Goal: Task Accomplishment & Management: Manage account settings

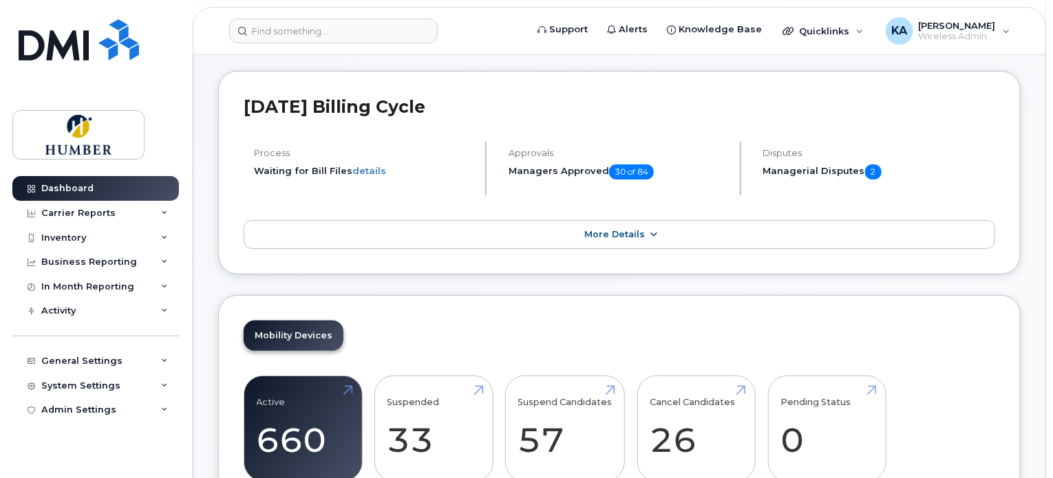
scroll to position [92, 0]
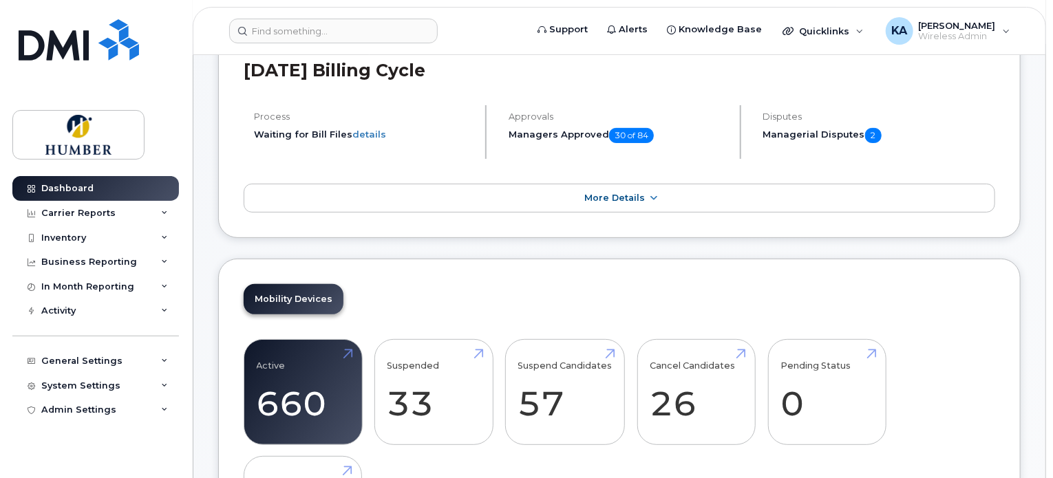
click at [803, 133] on h5 "Managerial Disputes 2" at bounding box center [879, 135] width 232 height 15
click at [103, 264] on div "Business Reporting" at bounding box center [89, 262] width 96 height 11
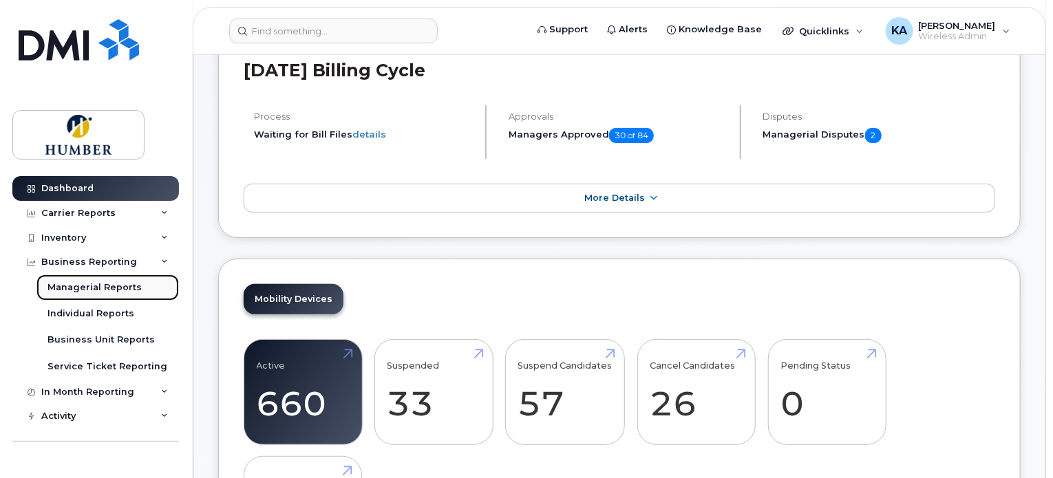
click at [110, 282] on div "Managerial Reports" at bounding box center [94, 288] width 94 height 12
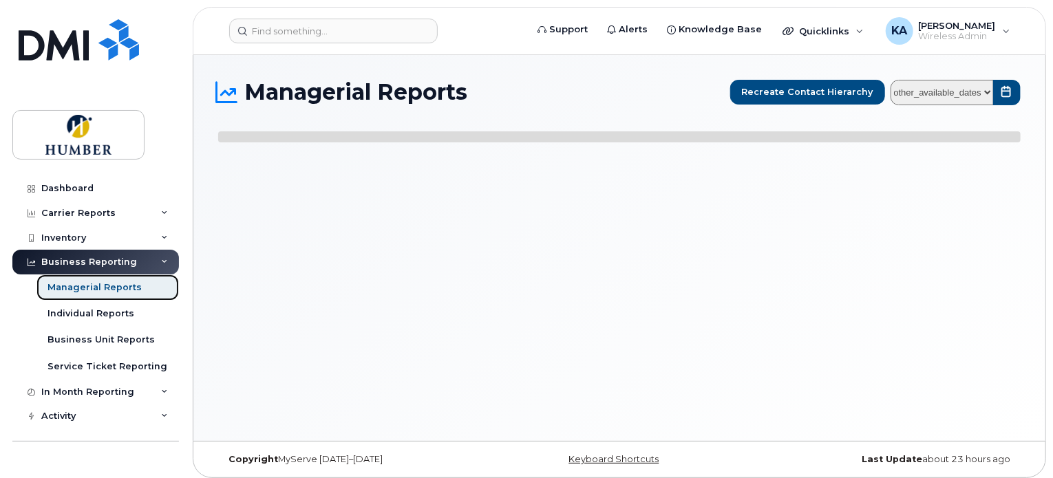
select select
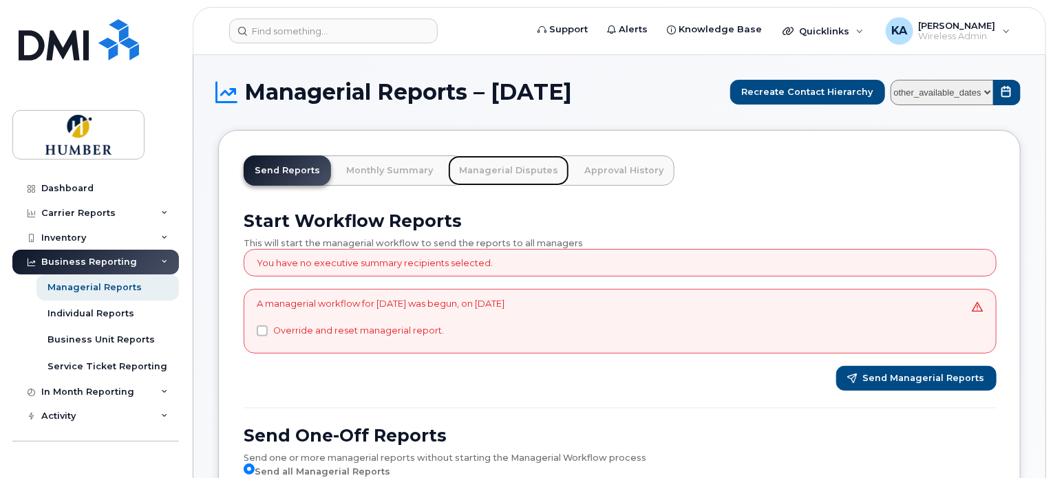
click at [515, 169] on link "Managerial Disputes" at bounding box center [508, 171] width 121 height 30
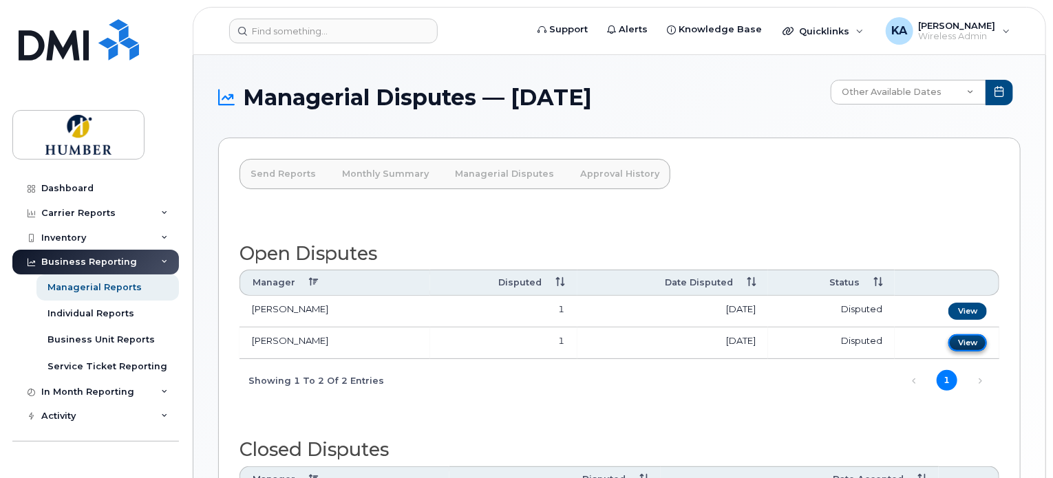
click at [972, 341] on link "View" at bounding box center [967, 342] width 39 height 17
click at [961, 311] on link "View" at bounding box center [967, 311] width 39 height 17
click at [968, 341] on link "View" at bounding box center [967, 342] width 39 height 17
click at [969, 335] on link "View" at bounding box center [967, 342] width 39 height 17
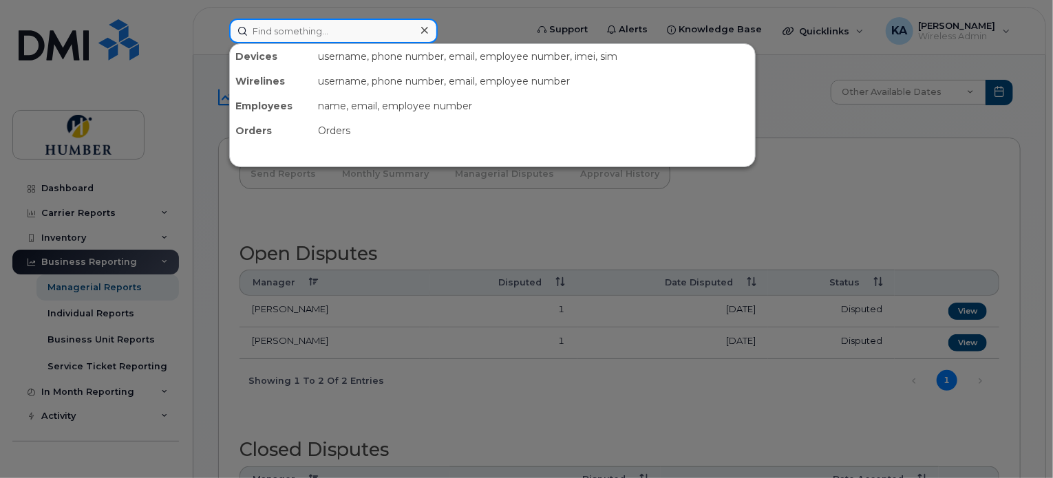
click at [295, 28] on input at bounding box center [333, 31] width 209 height 25
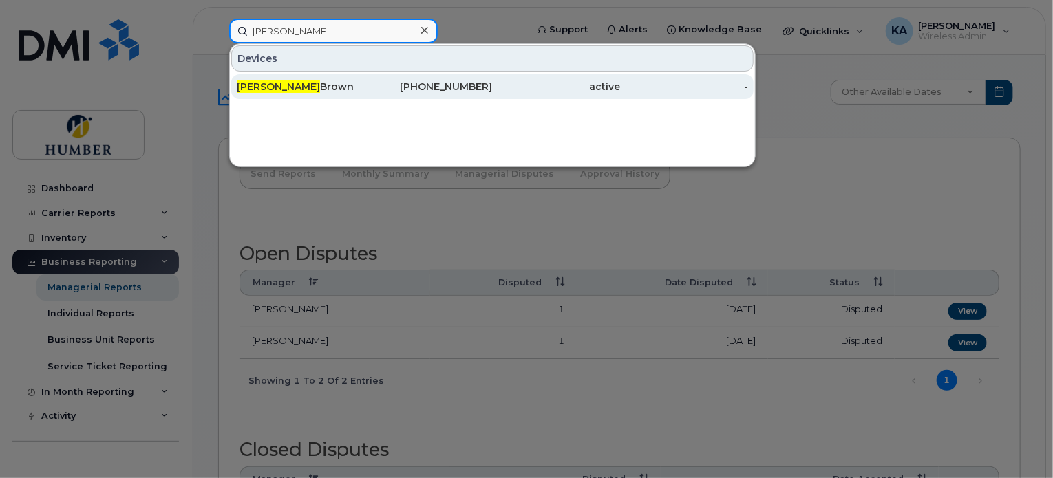
type input "allan"
click at [288, 87] on div "Allan Brown" at bounding box center [301, 87] width 128 height 14
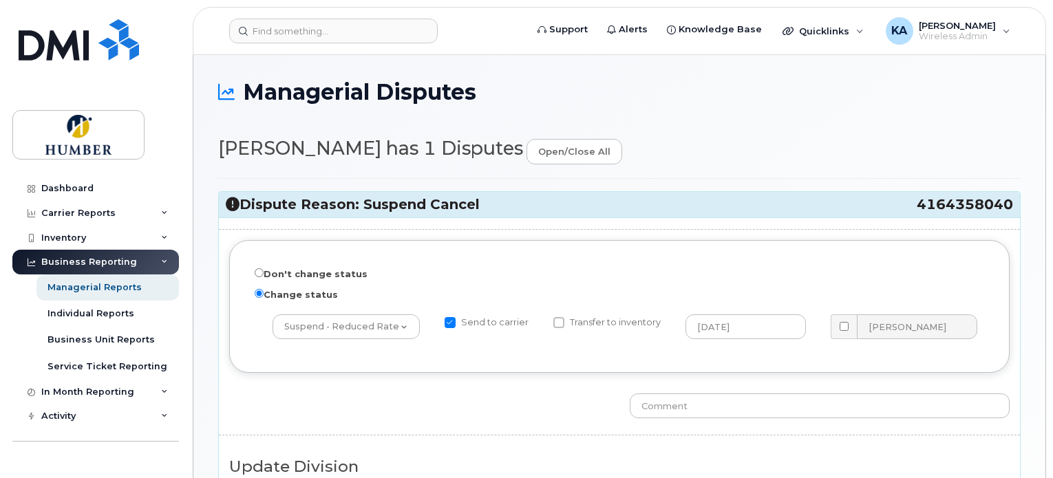
select select "5824768"
select select "5824989"
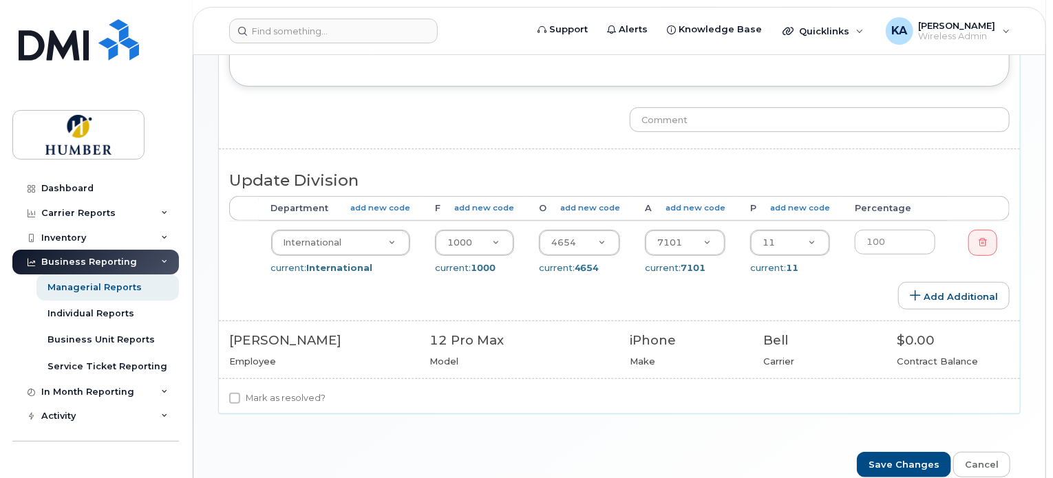
scroll to position [261, 0]
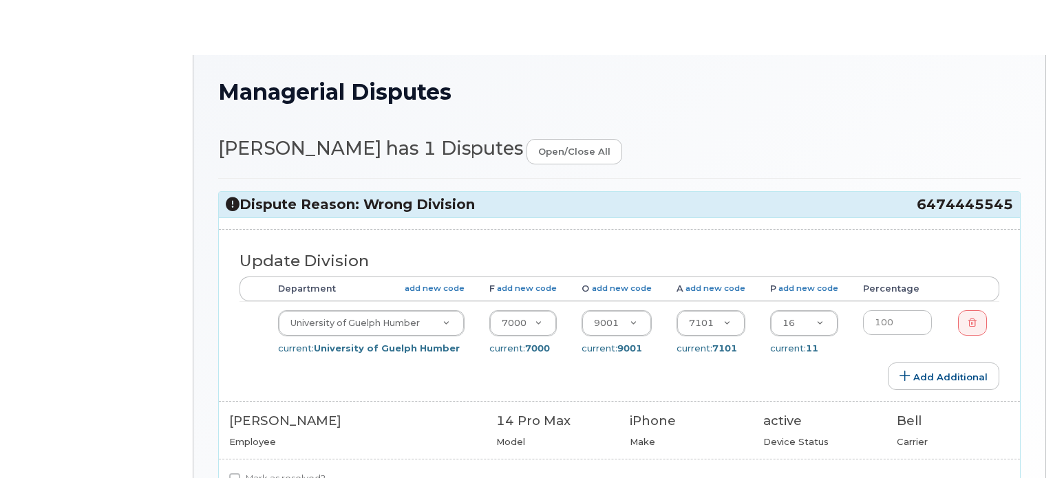
select select "5824803"
select select "5824540"
select select "5824989"
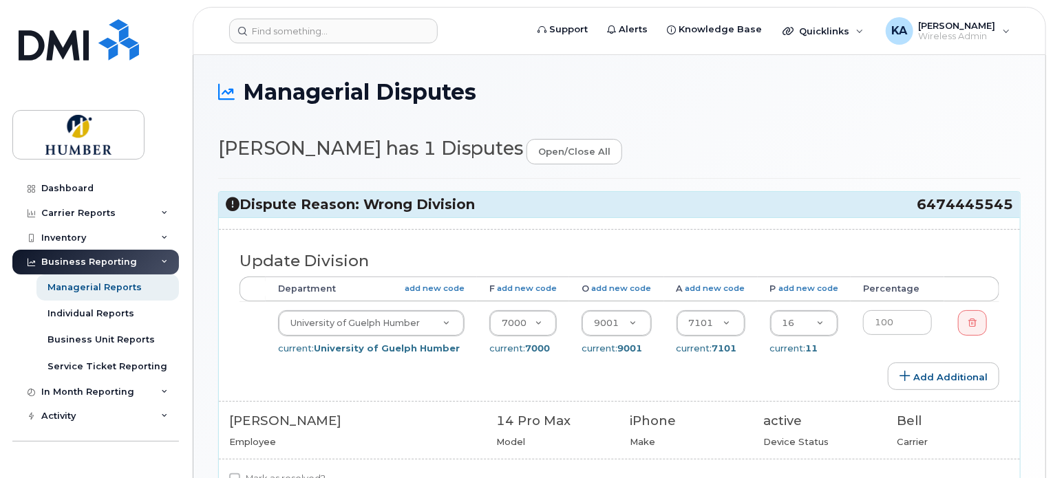
scroll to position [92, 0]
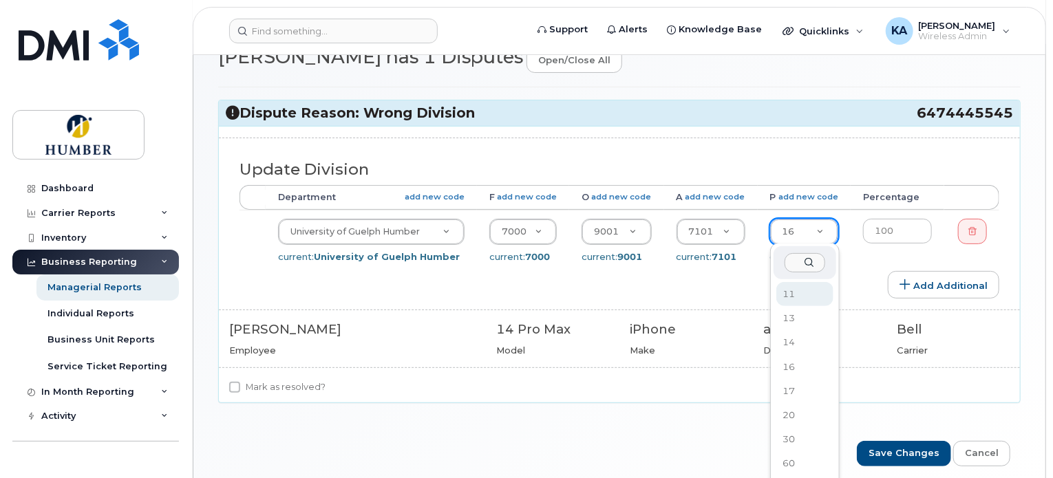
select select "5824738"
click at [233, 386] on input "Mark as resolved?" at bounding box center [234, 387] width 11 height 11
checkbox input "true"
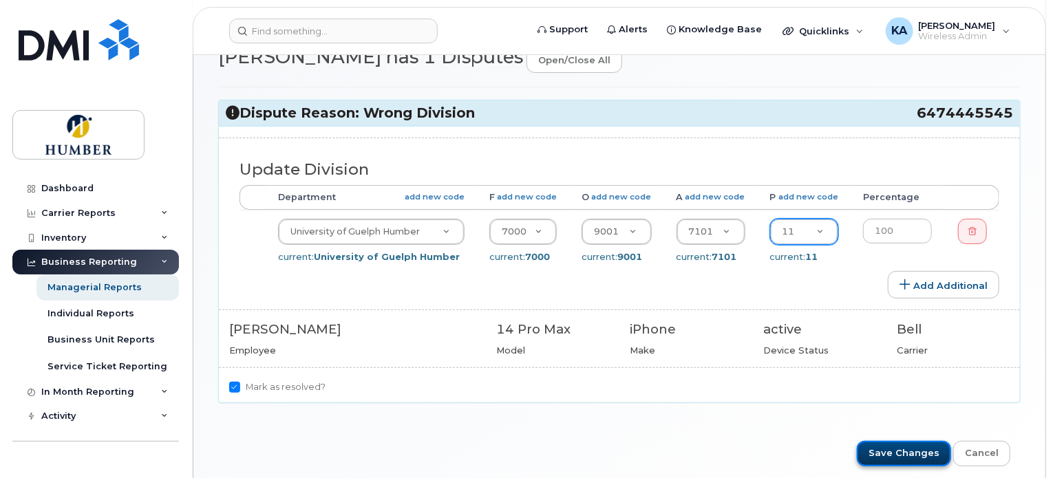
click at [889, 449] on input "Save Changes" at bounding box center [904, 453] width 94 height 25
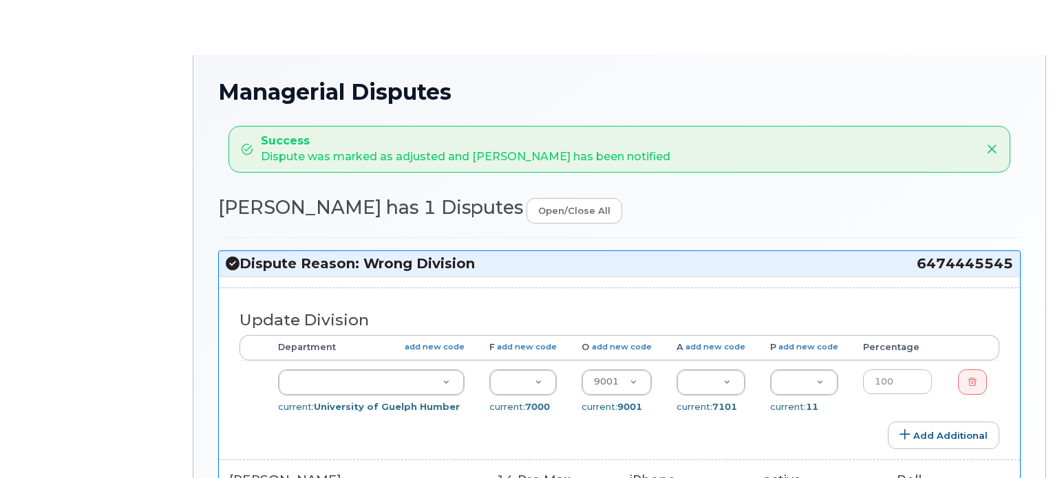
select select "5824803"
select select "5824540"
select select "5824989"
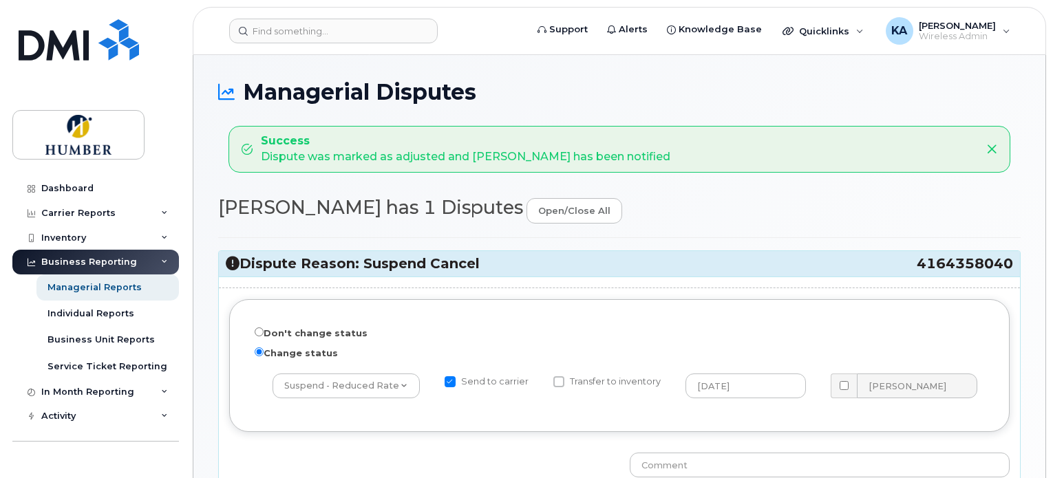
select select "5824768"
select select "5824989"
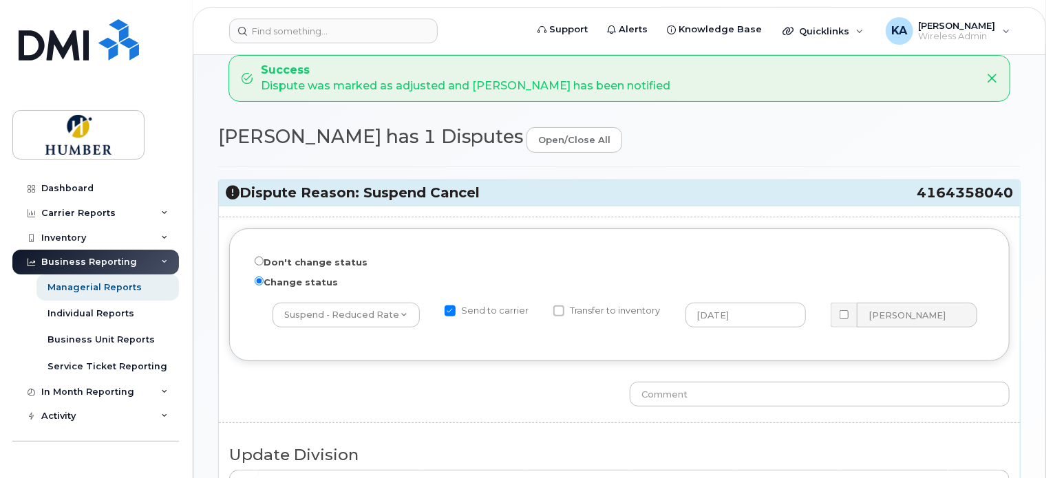
scroll to position [92, 0]
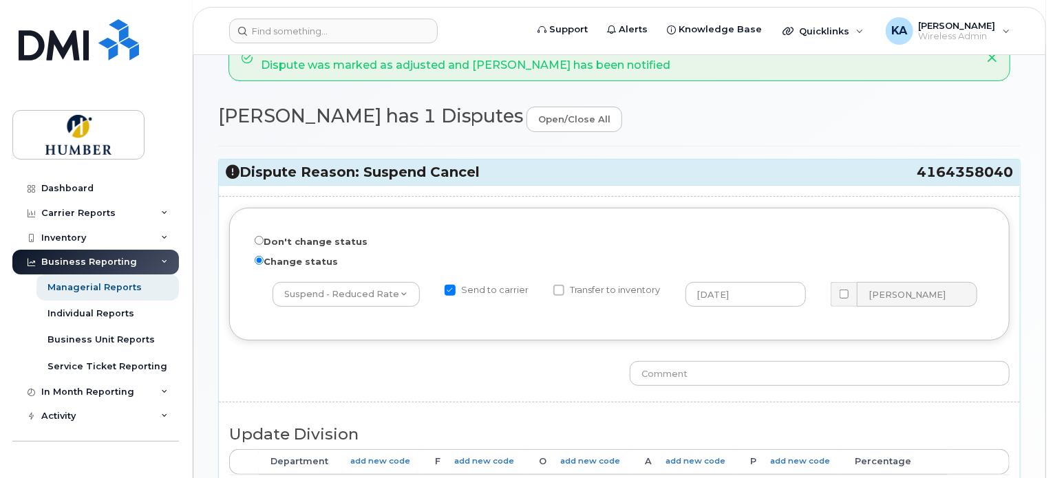
click at [454, 289] on input "Send to carrier" at bounding box center [450, 290] width 11 height 11
checkbox input "false"
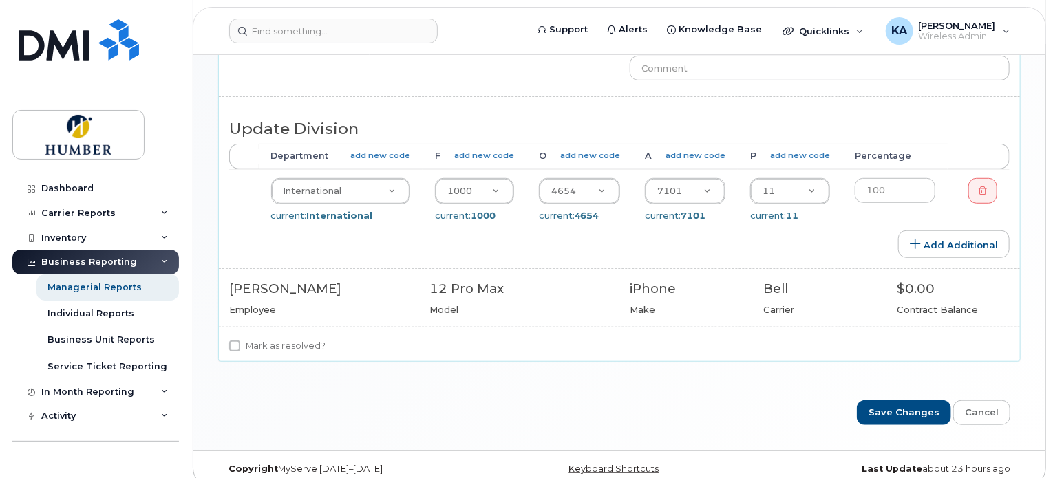
scroll to position [412, 0]
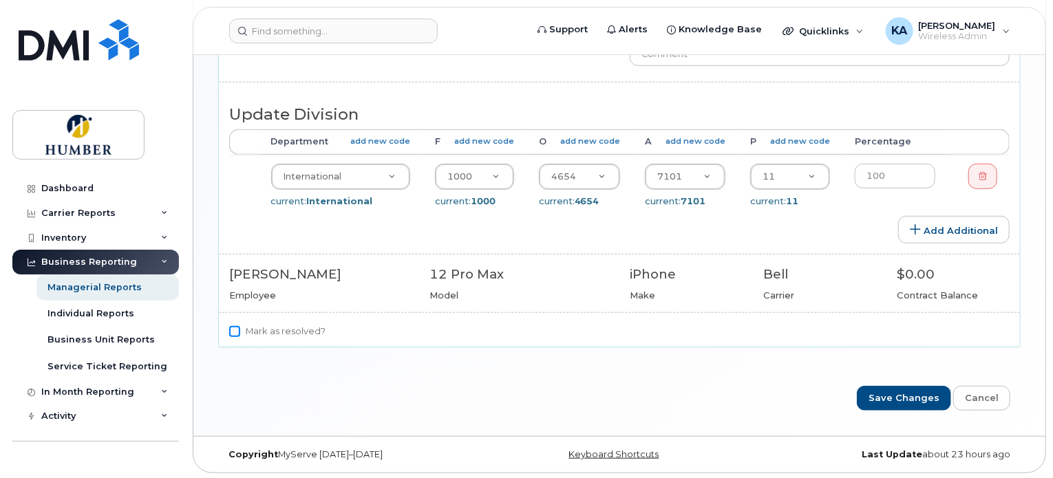
click at [237, 330] on input "Mark as resolved?" at bounding box center [234, 331] width 11 height 11
checkbox input "true"
click at [899, 397] on input "Save Changes" at bounding box center [904, 398] width 94 height 25
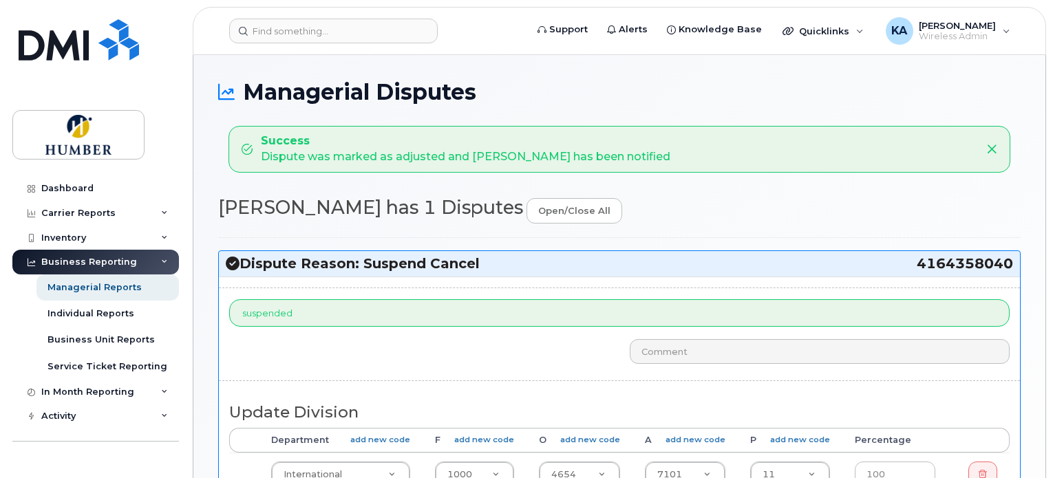
select select "5824768"
select select "5824989"
select select "5824768"
select select "5824989"
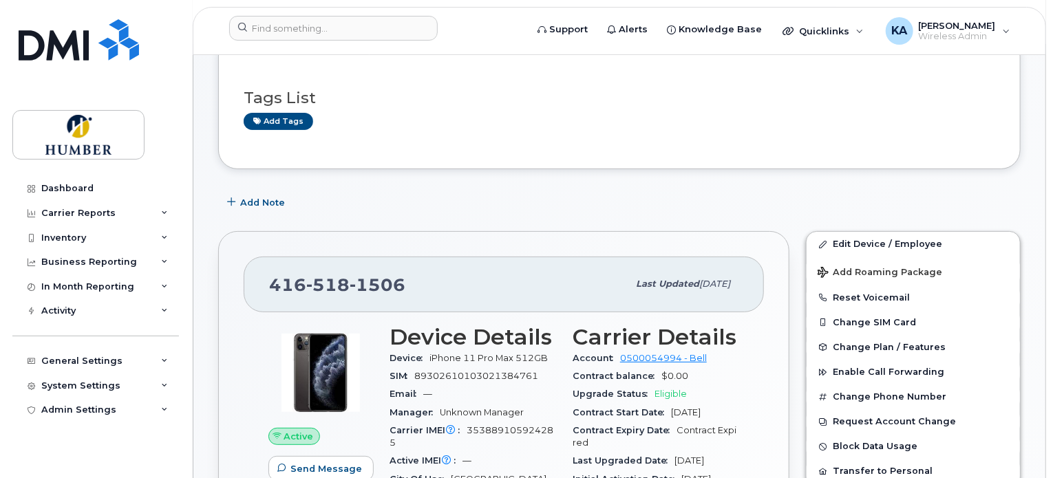
scroll to position [183, 0]
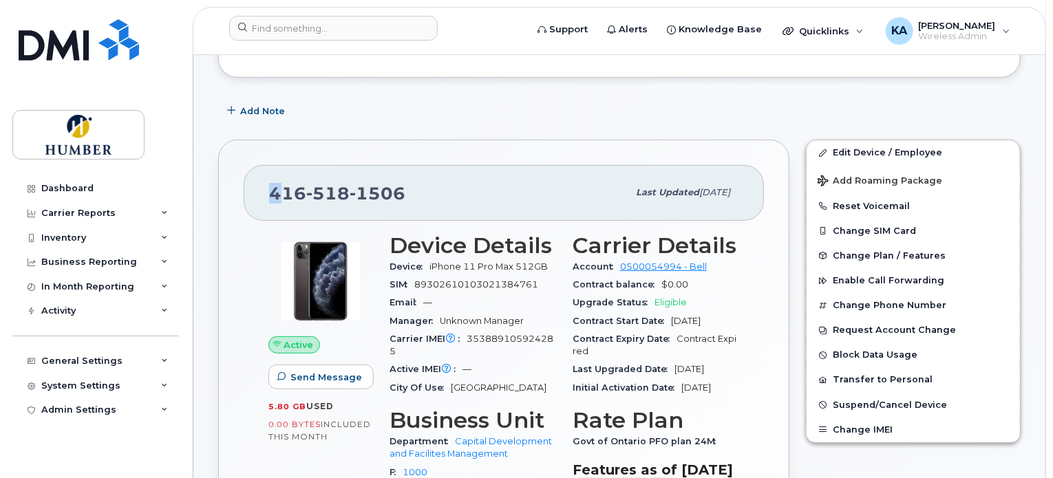
drag, startPoint x: 268, startPoint y: 189, endPoint x: 281, endPoint y: 191, distance: 13.1
click at [281, 191] on div "416 518 1506 Last updated Mar 06, 2024" at bounding box center [504, 192] width 520 height 55
click at [281, 190] on span "416 518 1506" at bounding box center [337, 193] width 136 height 21
drag, startPoint x: 271, startPoint y: 192, endPoint x: 410, endPoint y: 191, distance: 139.0
click at [410, 191] on div "416 518 1506" at bounding box center [448, 192] width 359 height 29
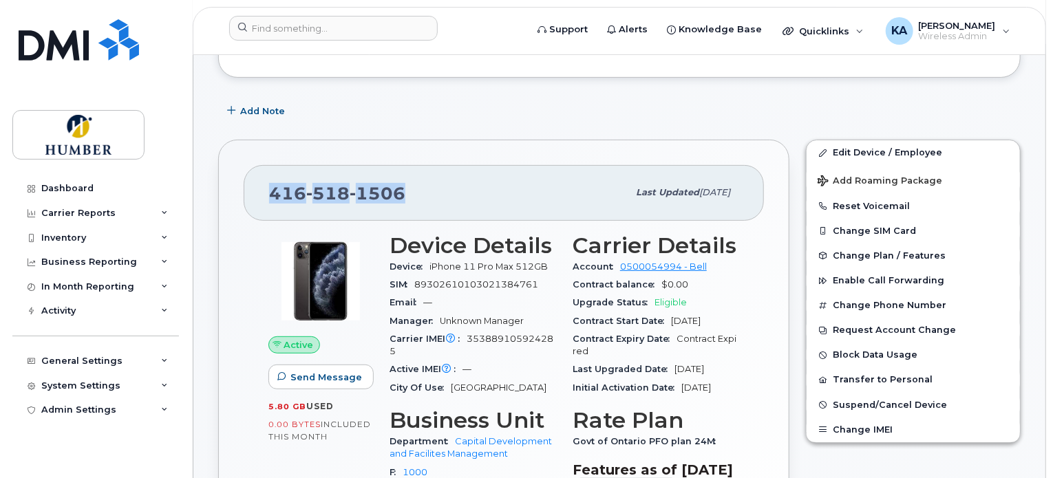
copy span "416 518 1506"
click at [78, 188] on div "Dashboard" at bounding box center [67, 188] width 52 height 11
